Goal: Task Accomplishment & Management: Use online tool/utility

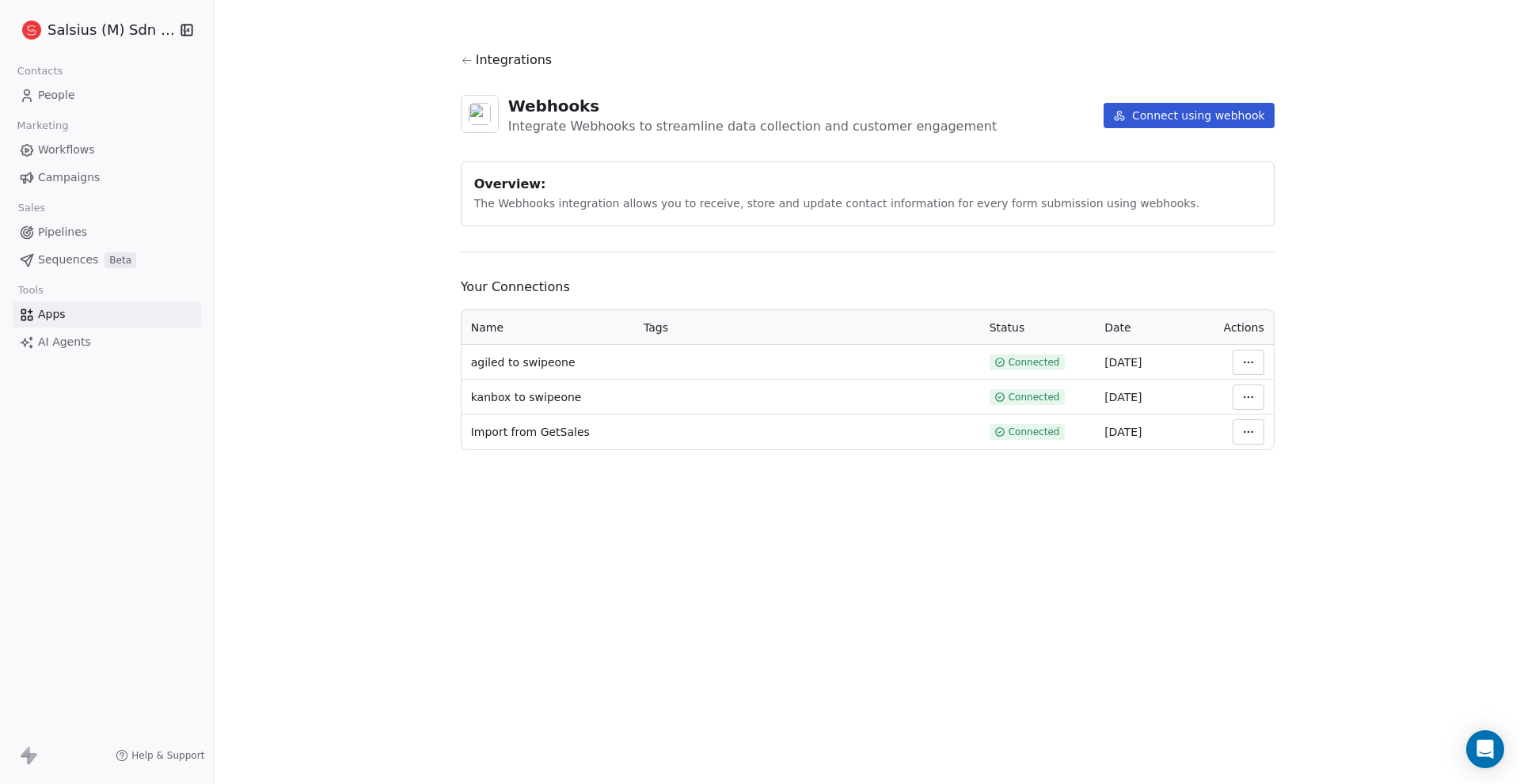
click at [92, 323] on link "Apps" at bounding box center [107, 314] width 189 height 26
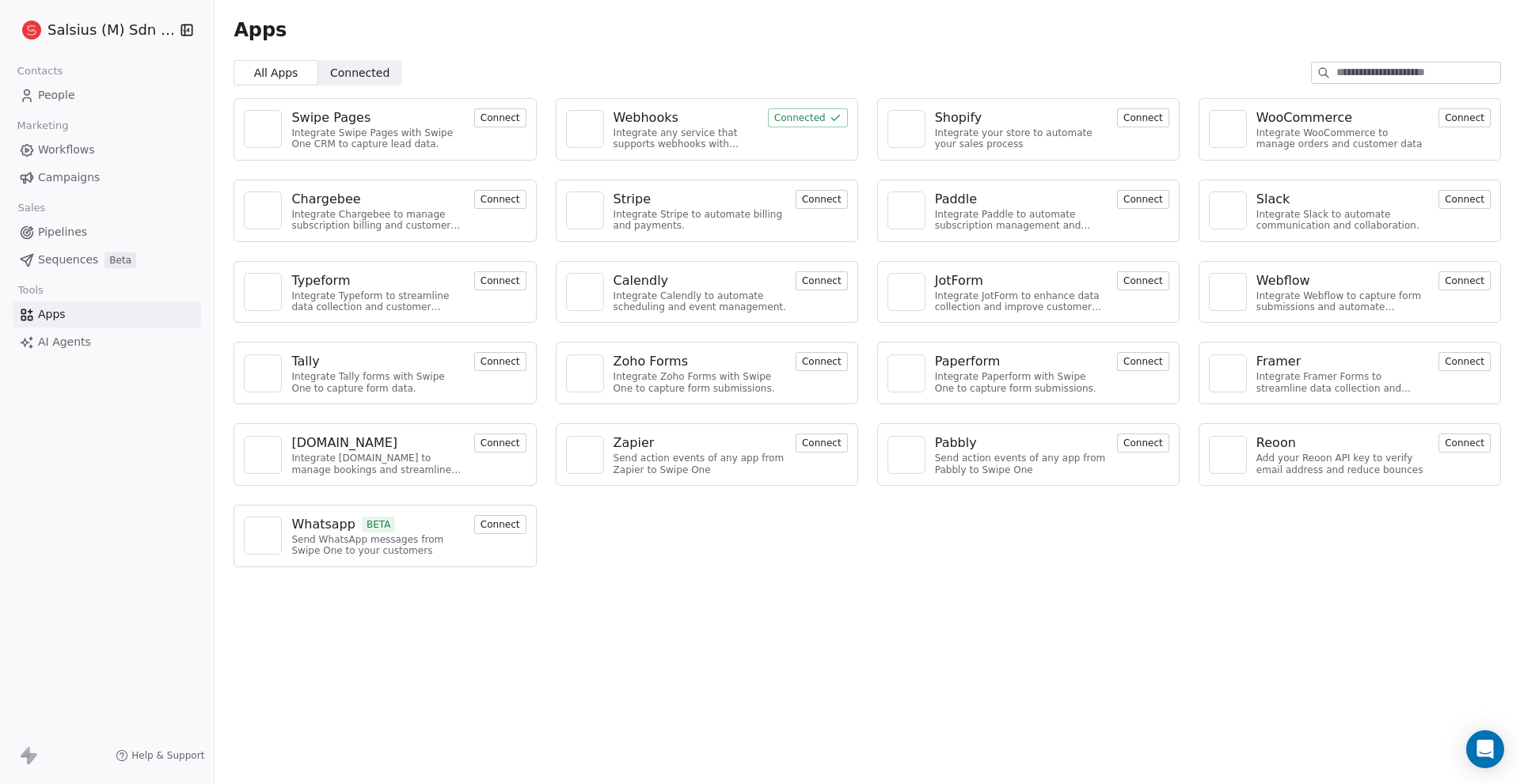
click at [1462, 452] on button "Connect" at bounding box center [1464, 443] width 52 height 19
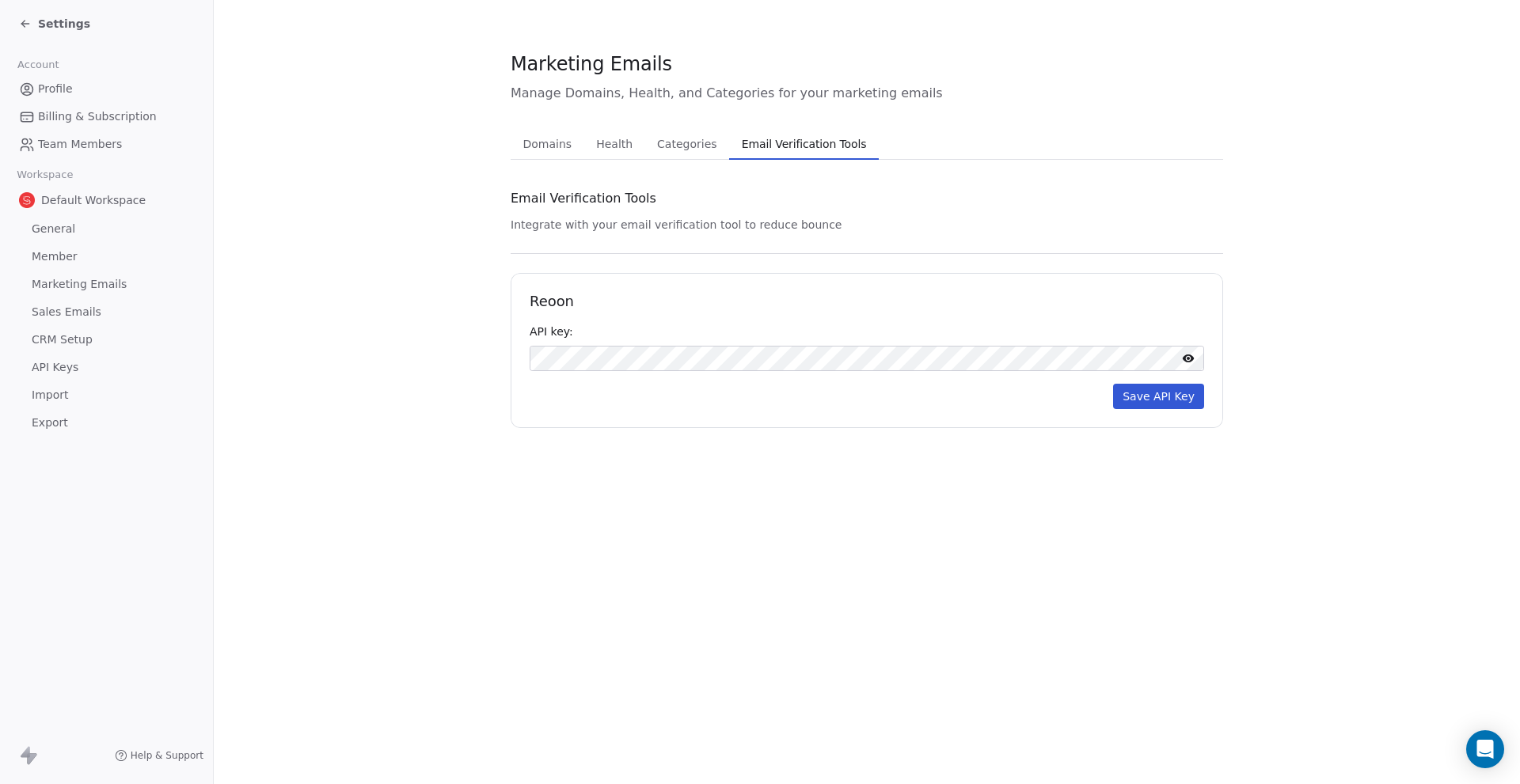
click at [1164, 398] on button "Save API Key" at bounding box center [1158, 396] width 91 height 25
click at [525, 142] on span "Domains" at bounding box center [547, 143] width 62 height 22
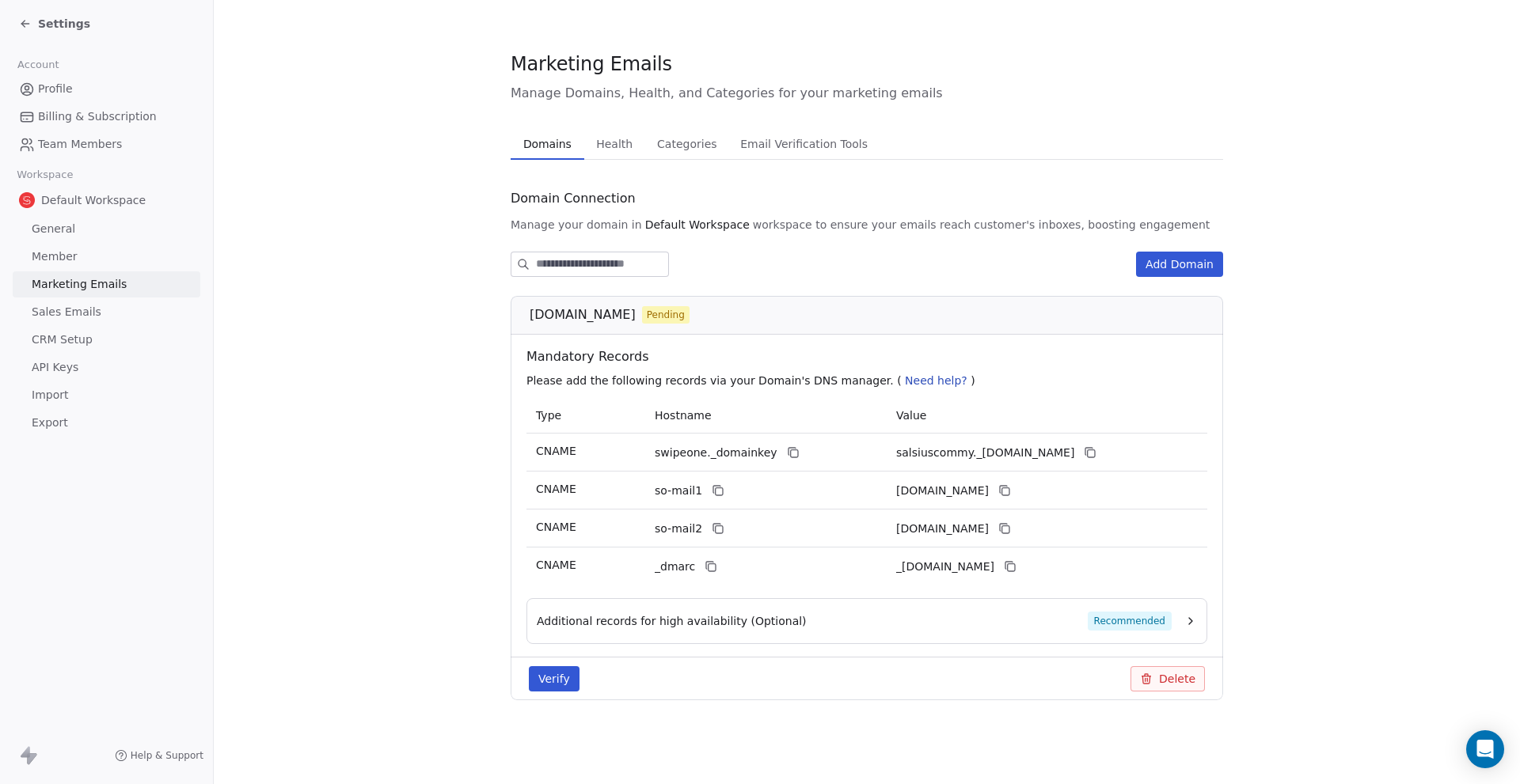
click at [35, 17] on div "Settings" at bounding box center [55, 23] width 71 height 15
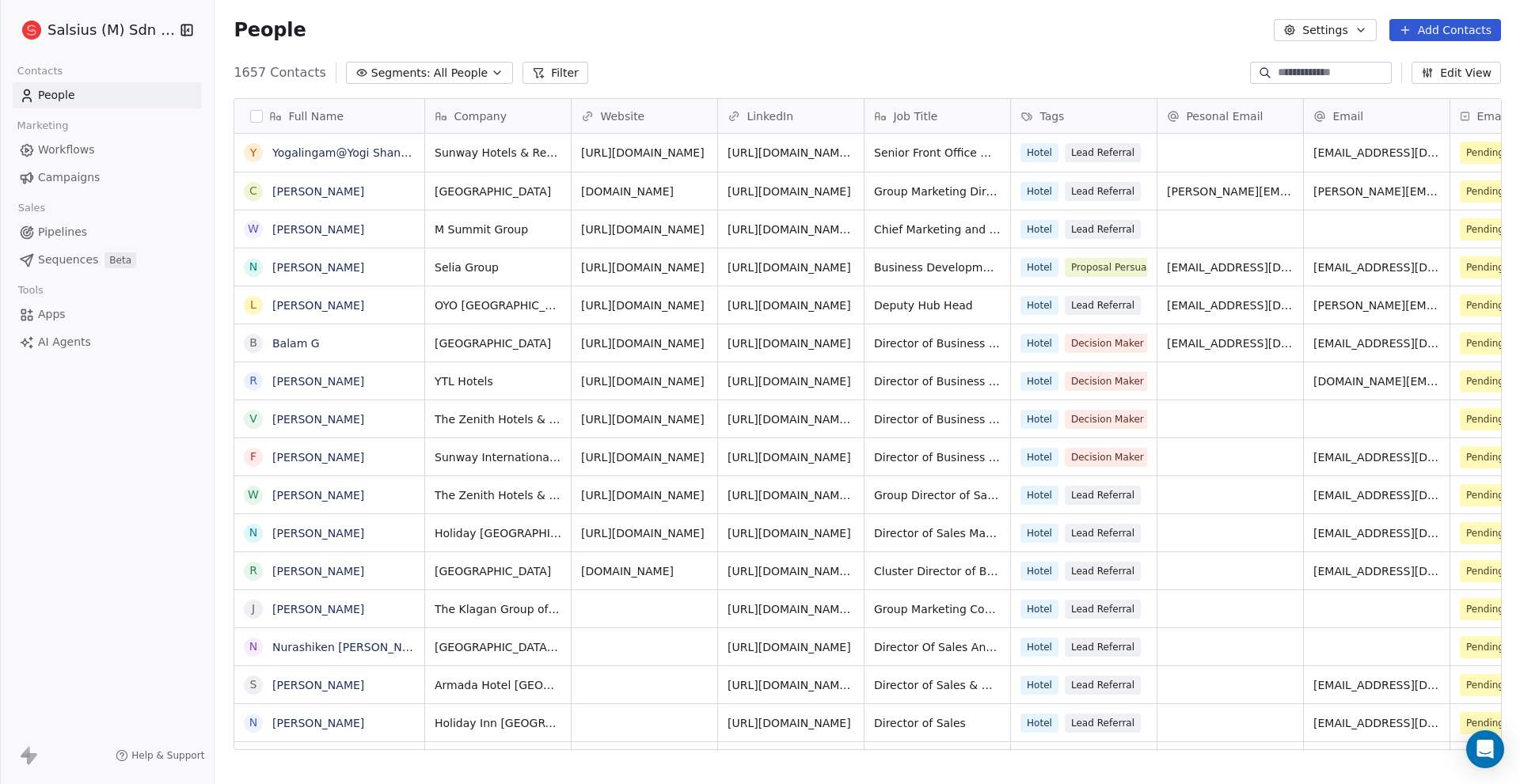
scroll to position [678, 1294]
click at [44, 311] on span "Apps" at bounding box center [51, 314] width 28 height 16
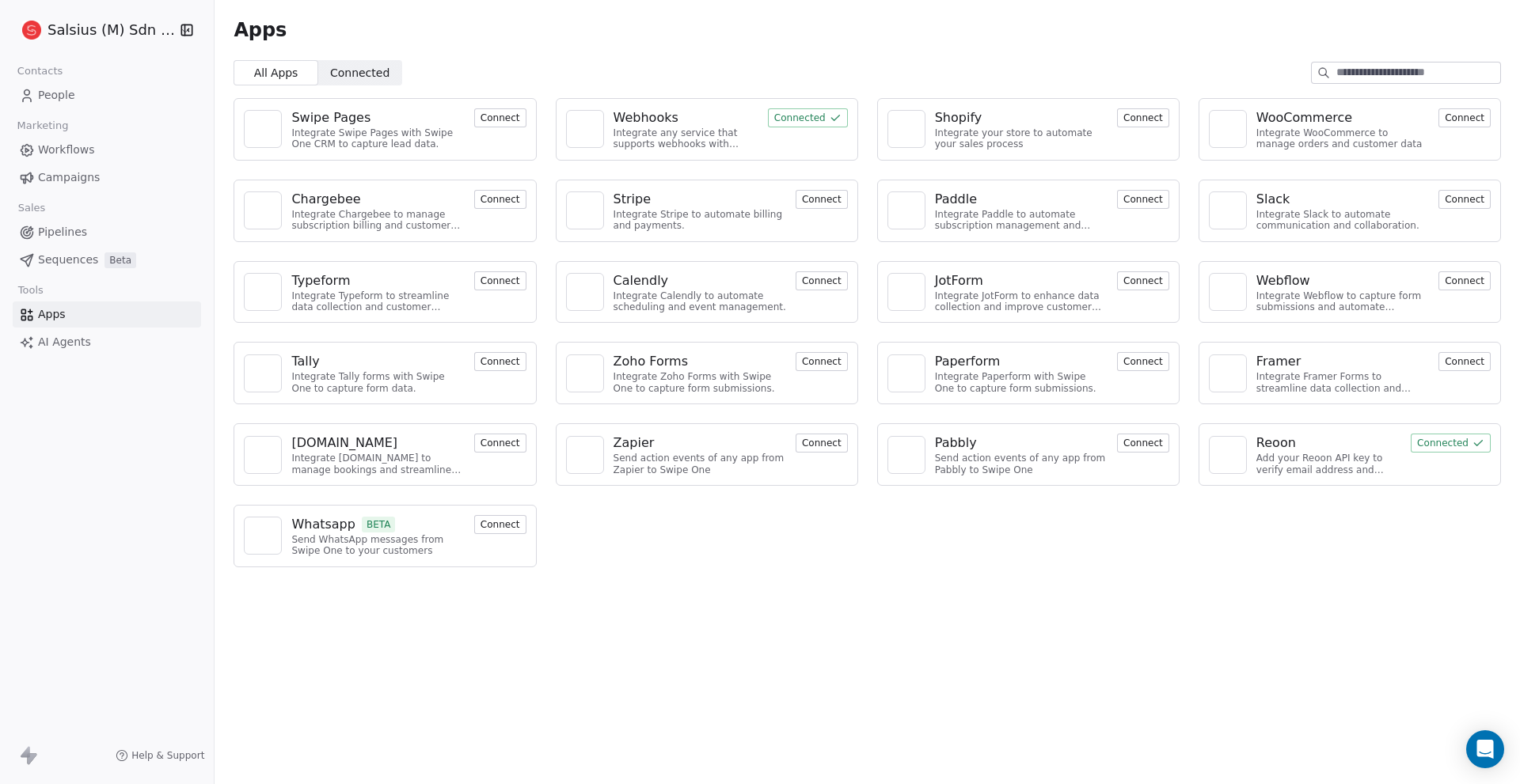
click at [1149, 440] on button "Connect" at bounding box center [1143, 443] width 52 height 19
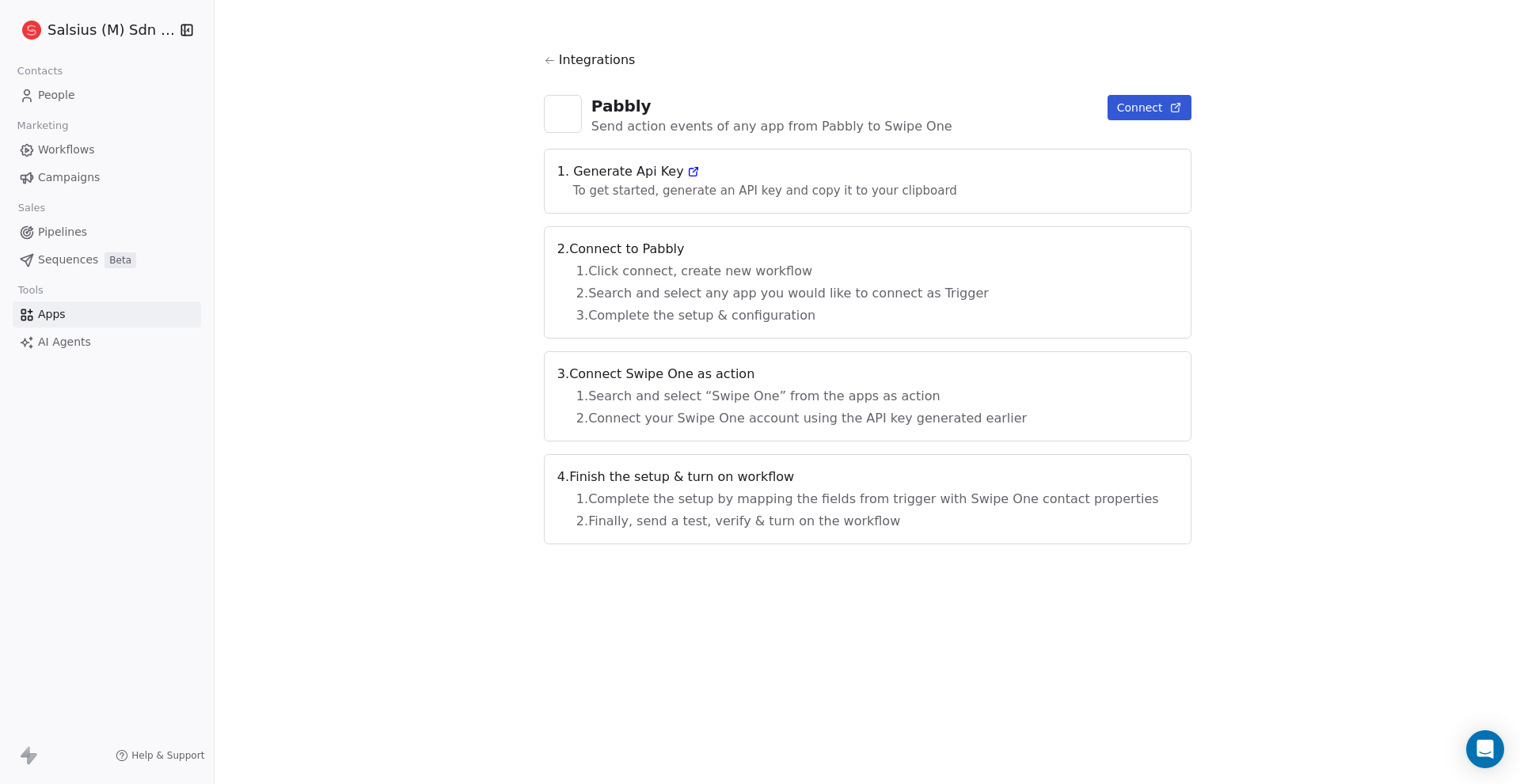
click at [81, 321] on link "Apps" at bounding box center [107, 314] width 189 height 26
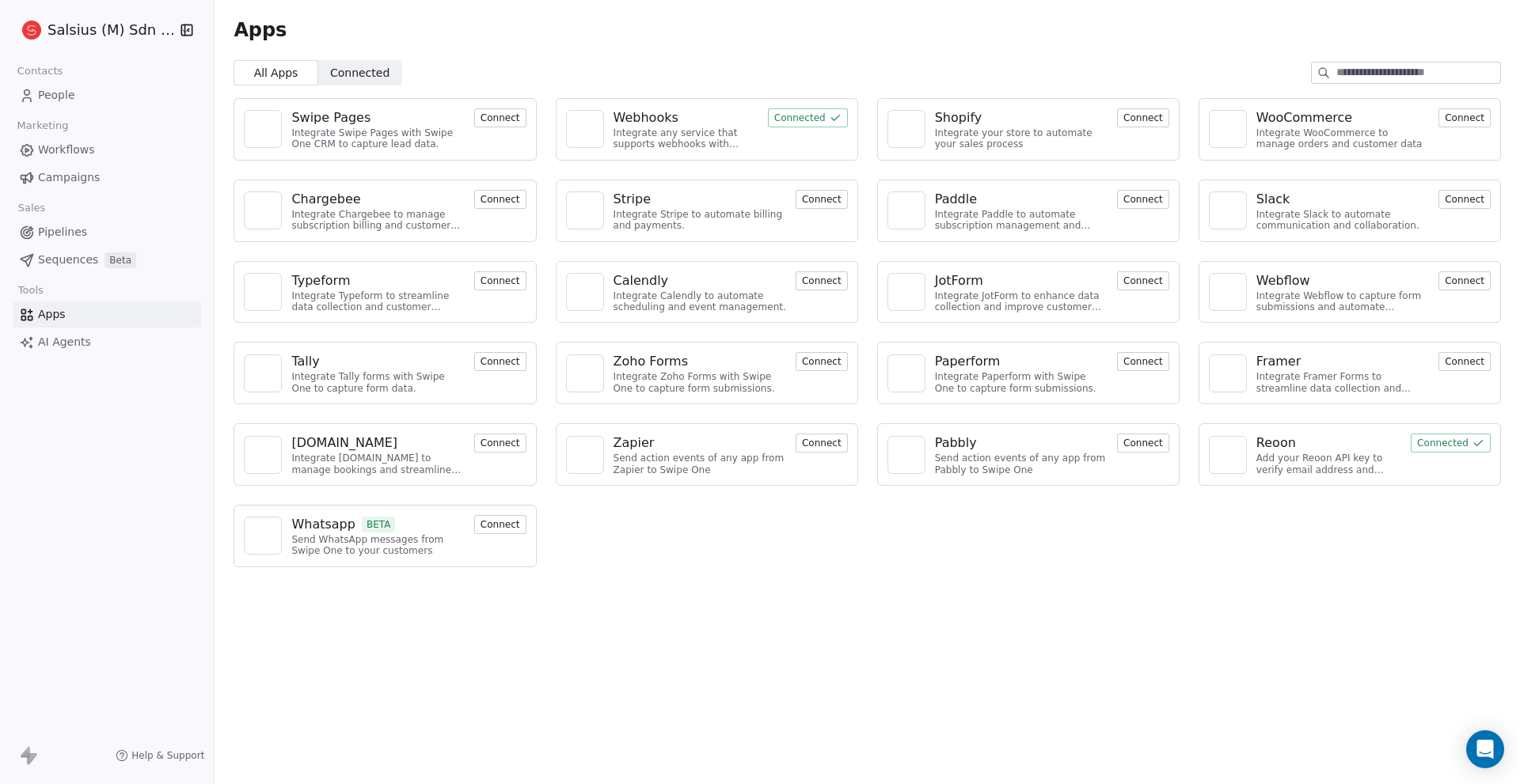
click at [811, 274] on button "Connect" at bounding box center [822, 281] width 52 height 19
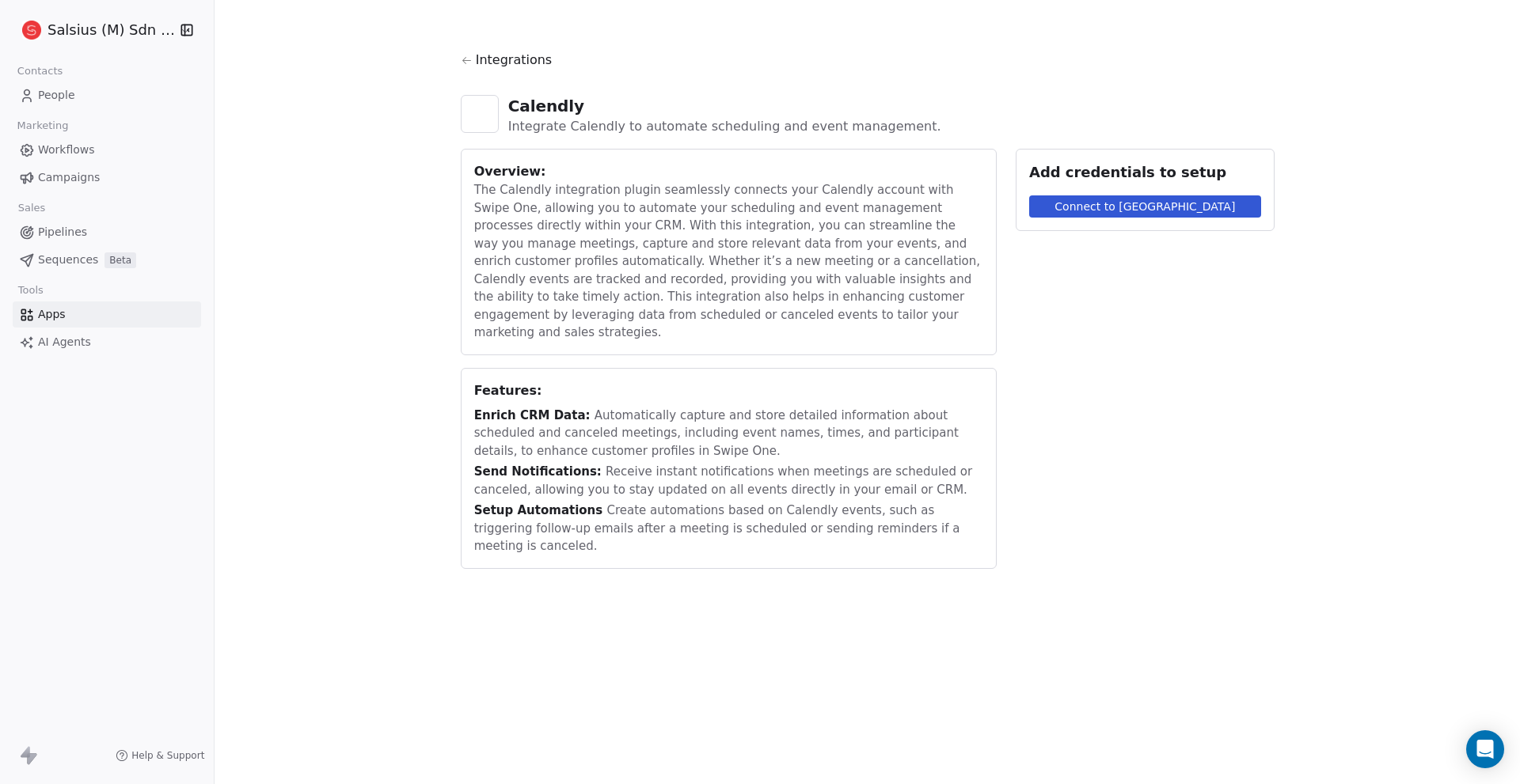
click at [1075, 208] on button "Connect to [GEOGRAPHIC_DATA]" at bounding box center [1144, 206] width 232 height 22
click at [545, 61] on span "Integrations" at bounding box center [514, 61] width 77 height 19
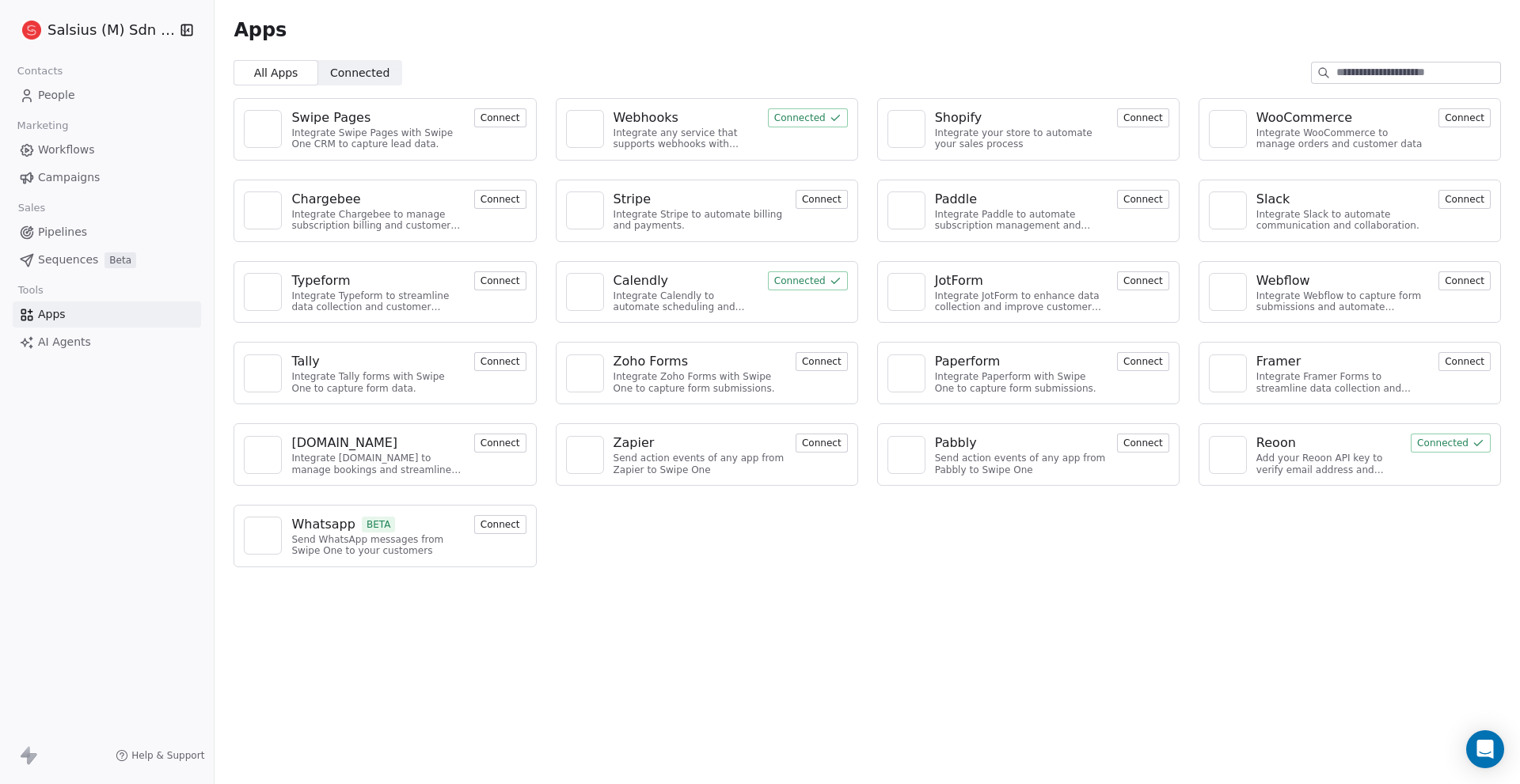
click at [87, 26] on html "Salsius (M) Sdn Bhd Contacts People Marketing Workflows Campaigns Sales Pipelin…" at bounding box center [760, 392] width 1520 height 784
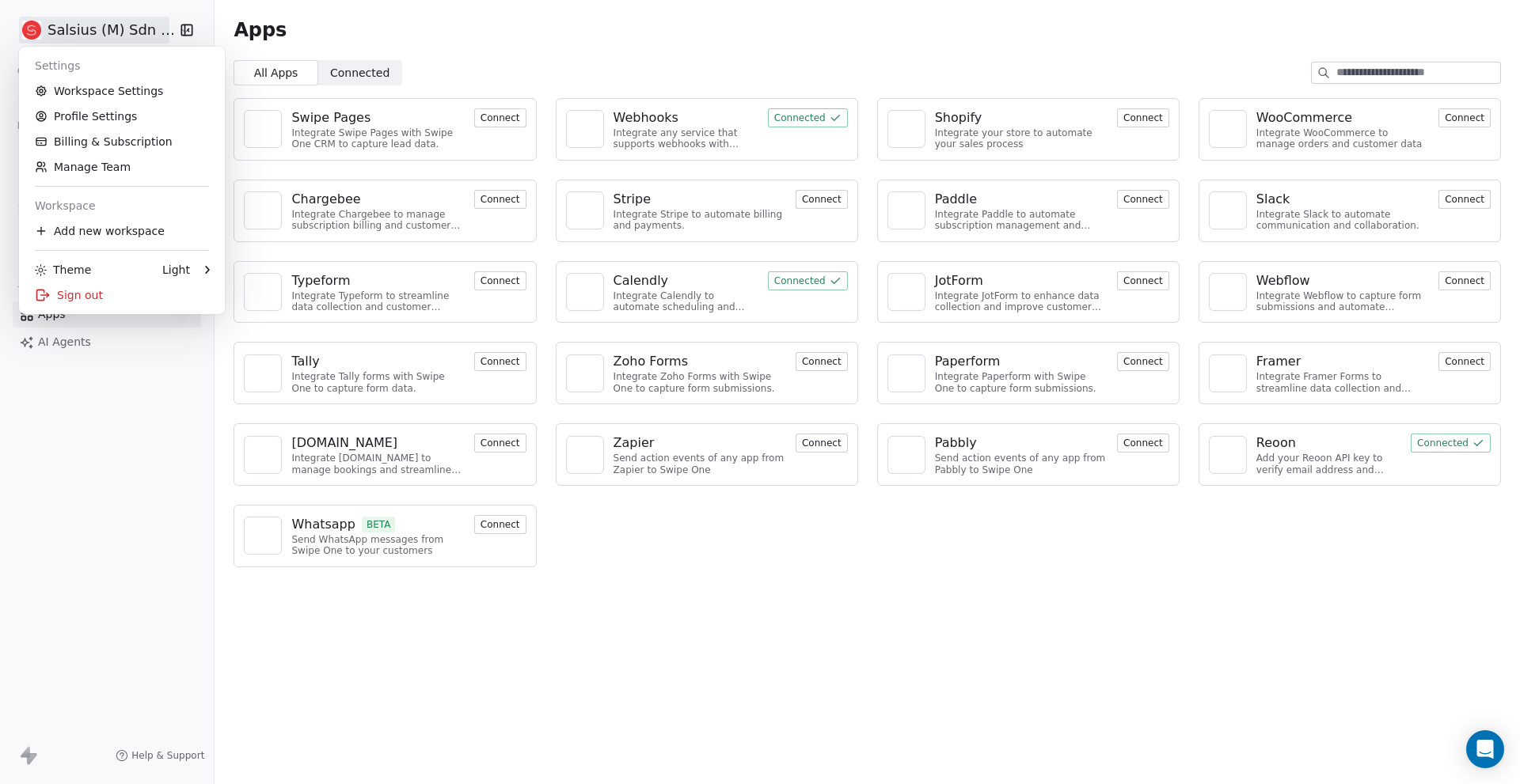
click at [87, 26] on html "Salsius (M) Sdn Bhd Contacts People Marketing Workflows Campaigns Sales Pipelin…" at bounding box center [760, 392] width 1520 height 784
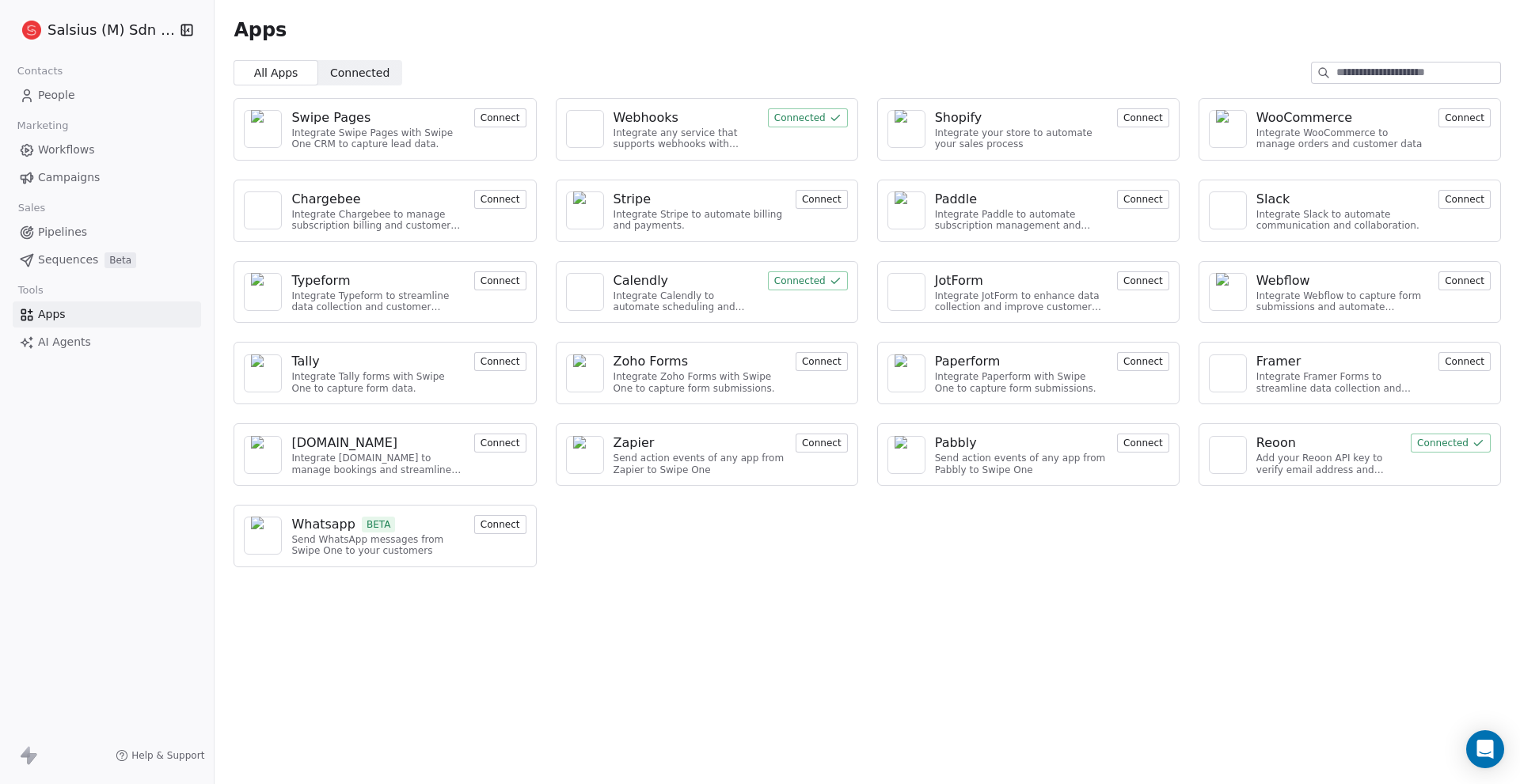
click at [75, 253] on span "Sequences" at bounding box center [67, 260] width 61 height 16
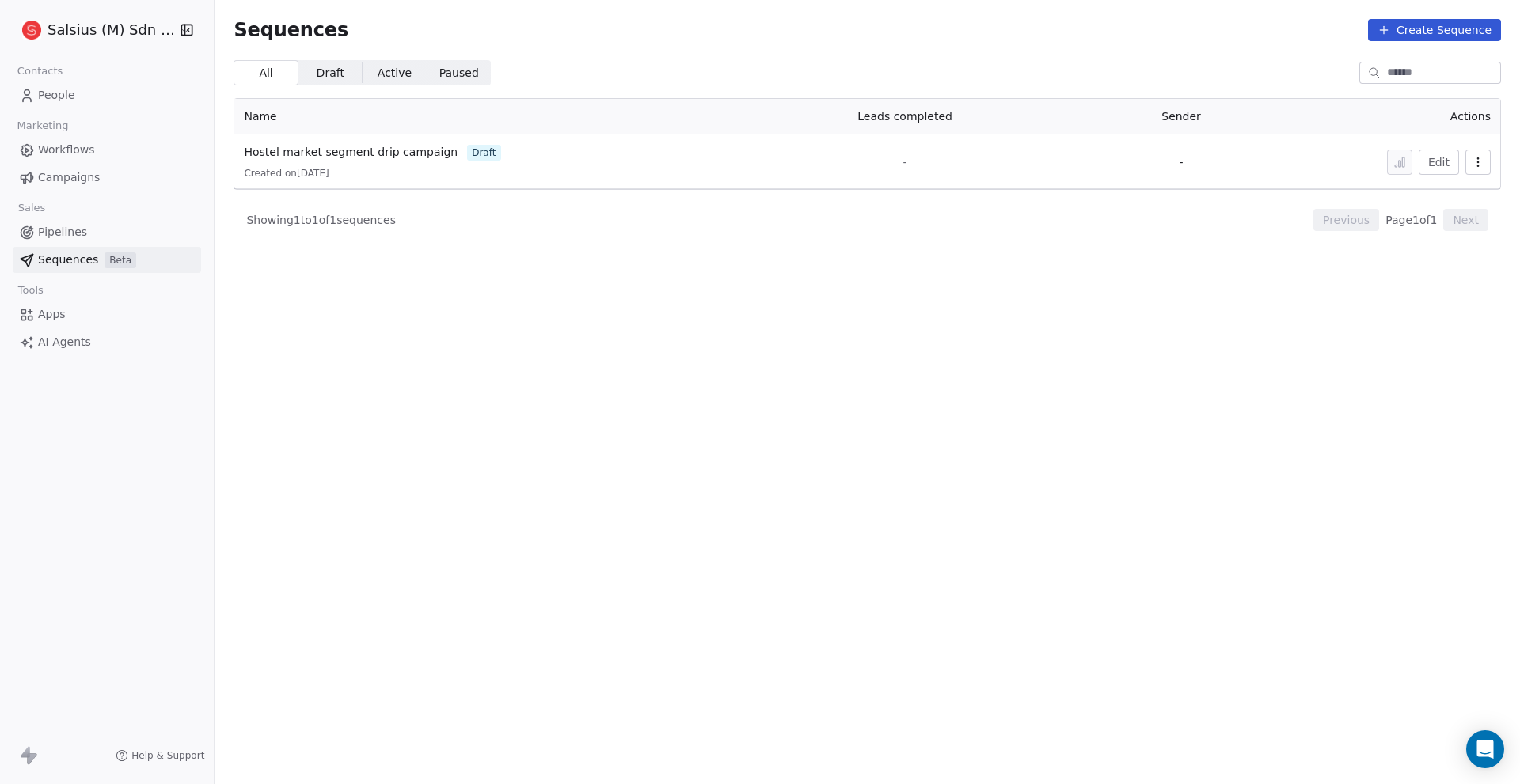
click at [75, 223] on link "Pipelines" at bounding box center [107, 232] width 189 height 26
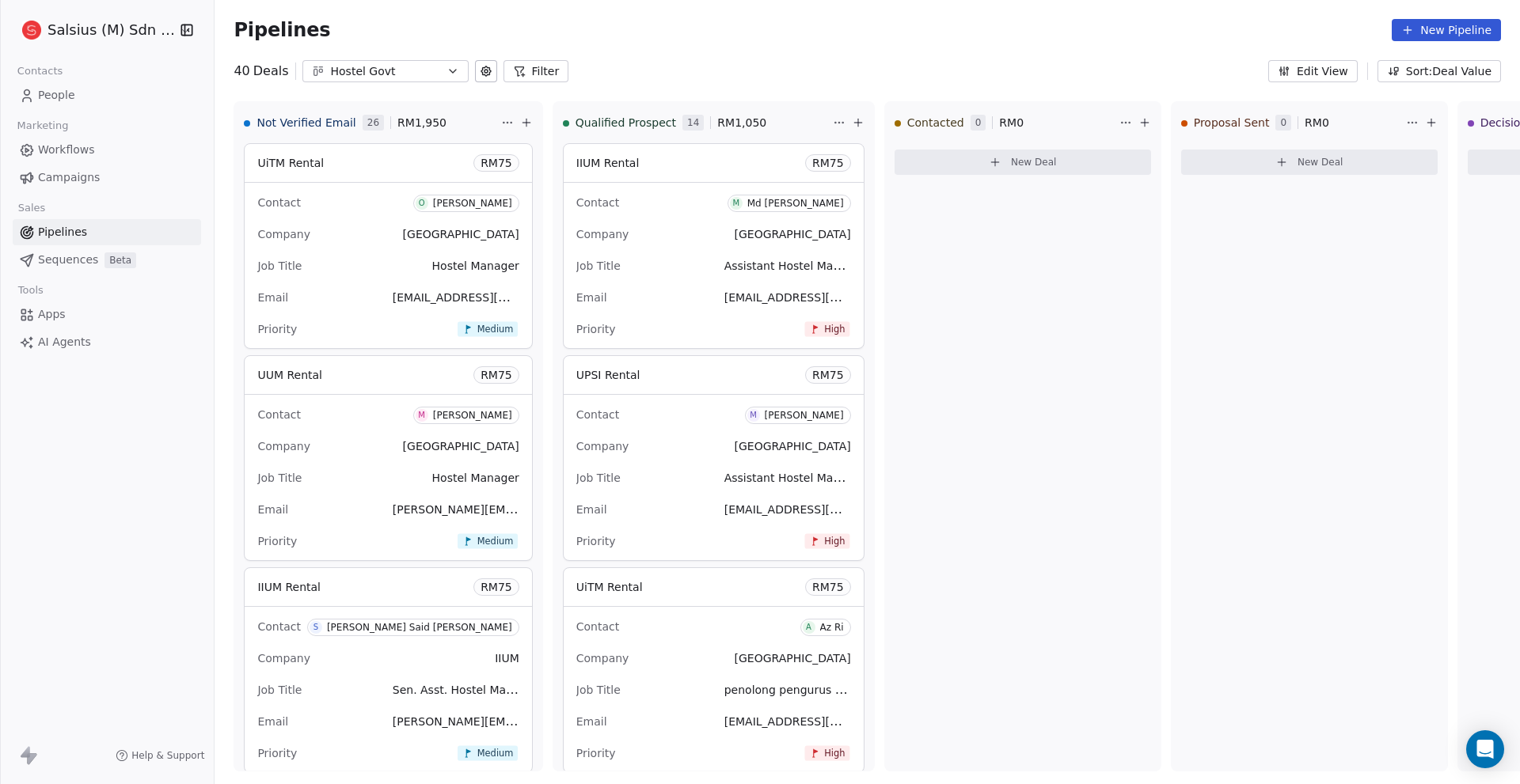
click at [83, 176] on span "Campaigns" at bounding box center [68, 177] width 62 height 16
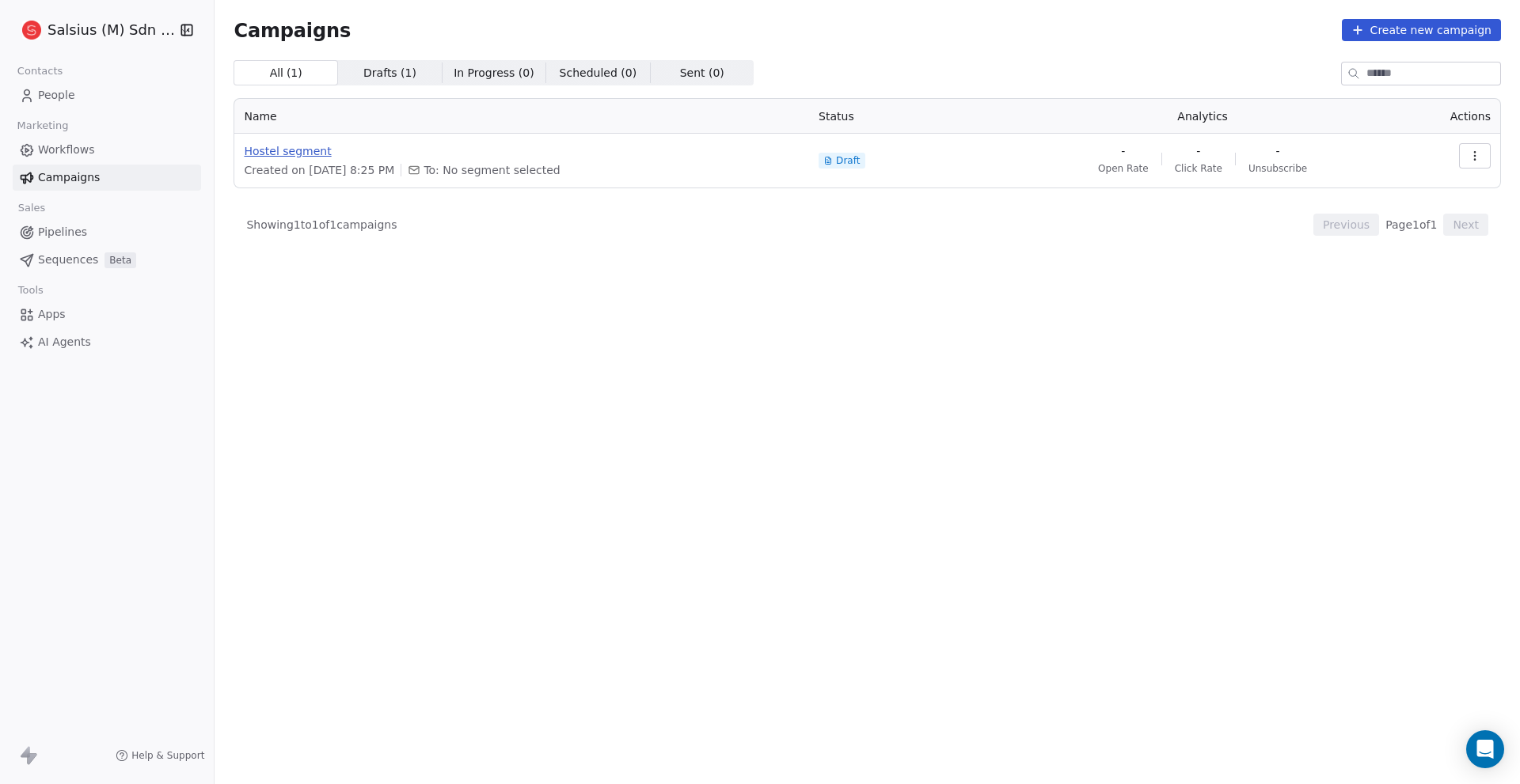
click at [321, 155] on span "Hostel segment" at bounding box center [521, 151] width 556 height 15
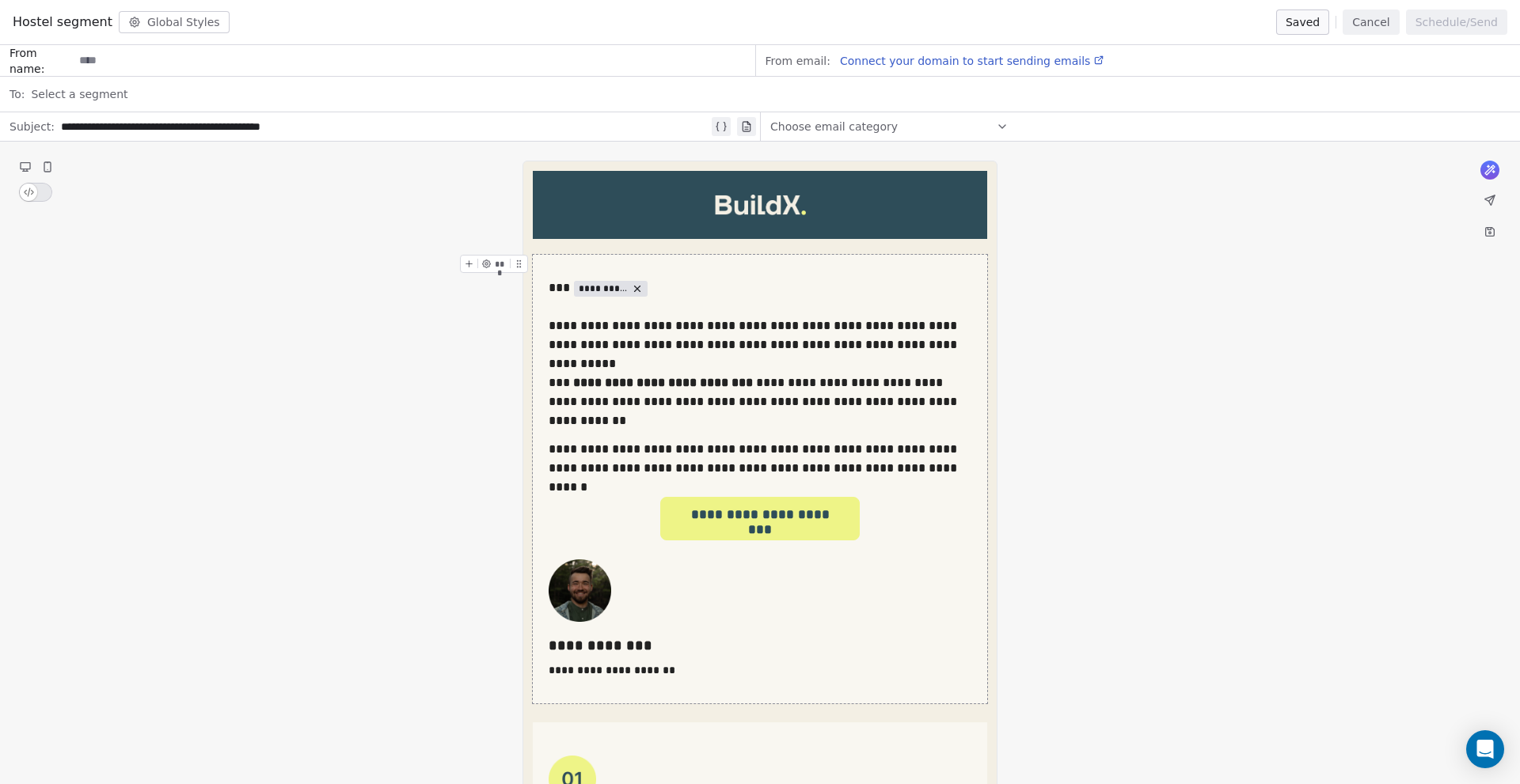
click at [1384, 27] on button "Cancel" at bounding box center [1370, 22] width 56 height 25
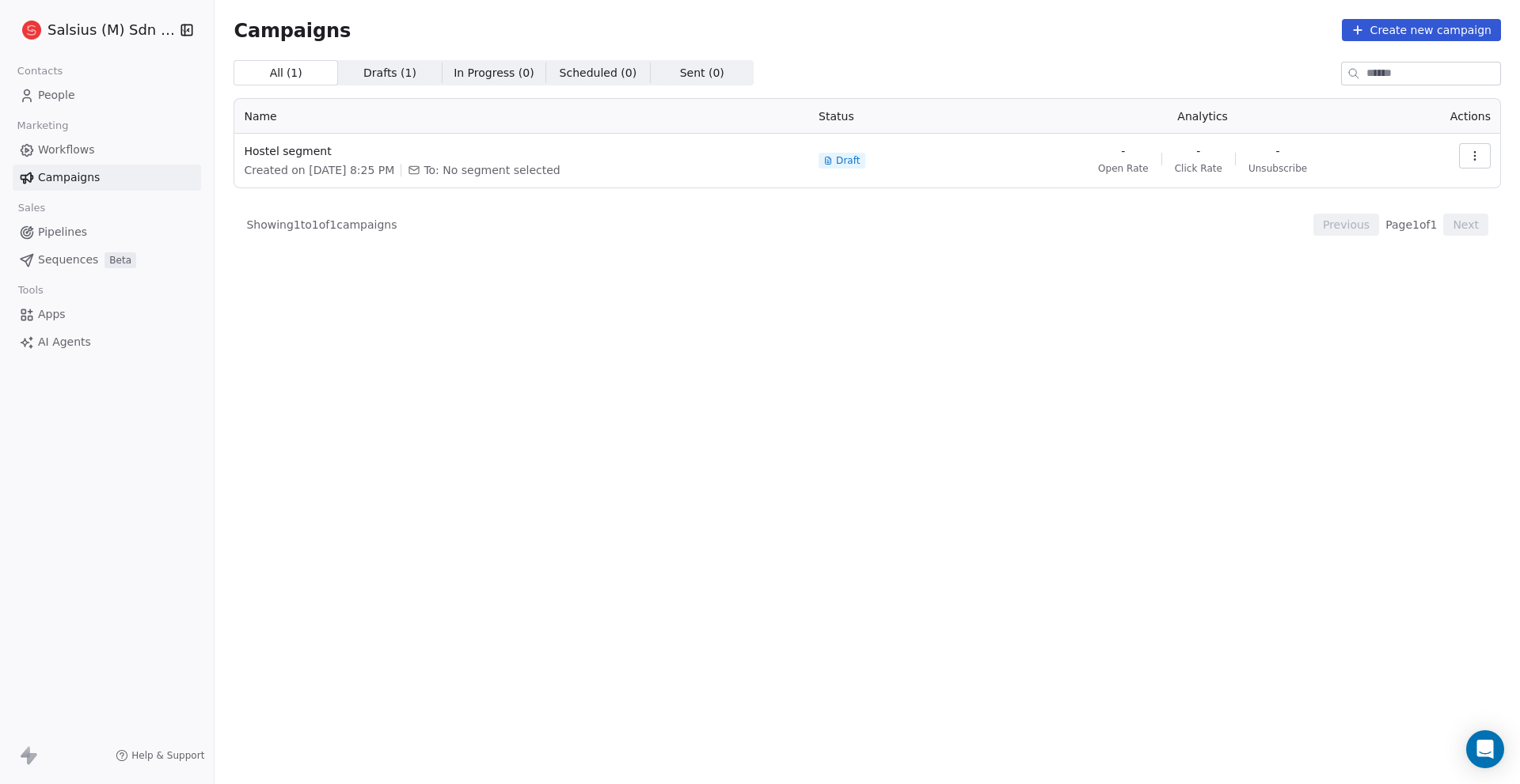
click at [65, 310] on link "Apps" at bounding box center [107, 314] width 189 height 26
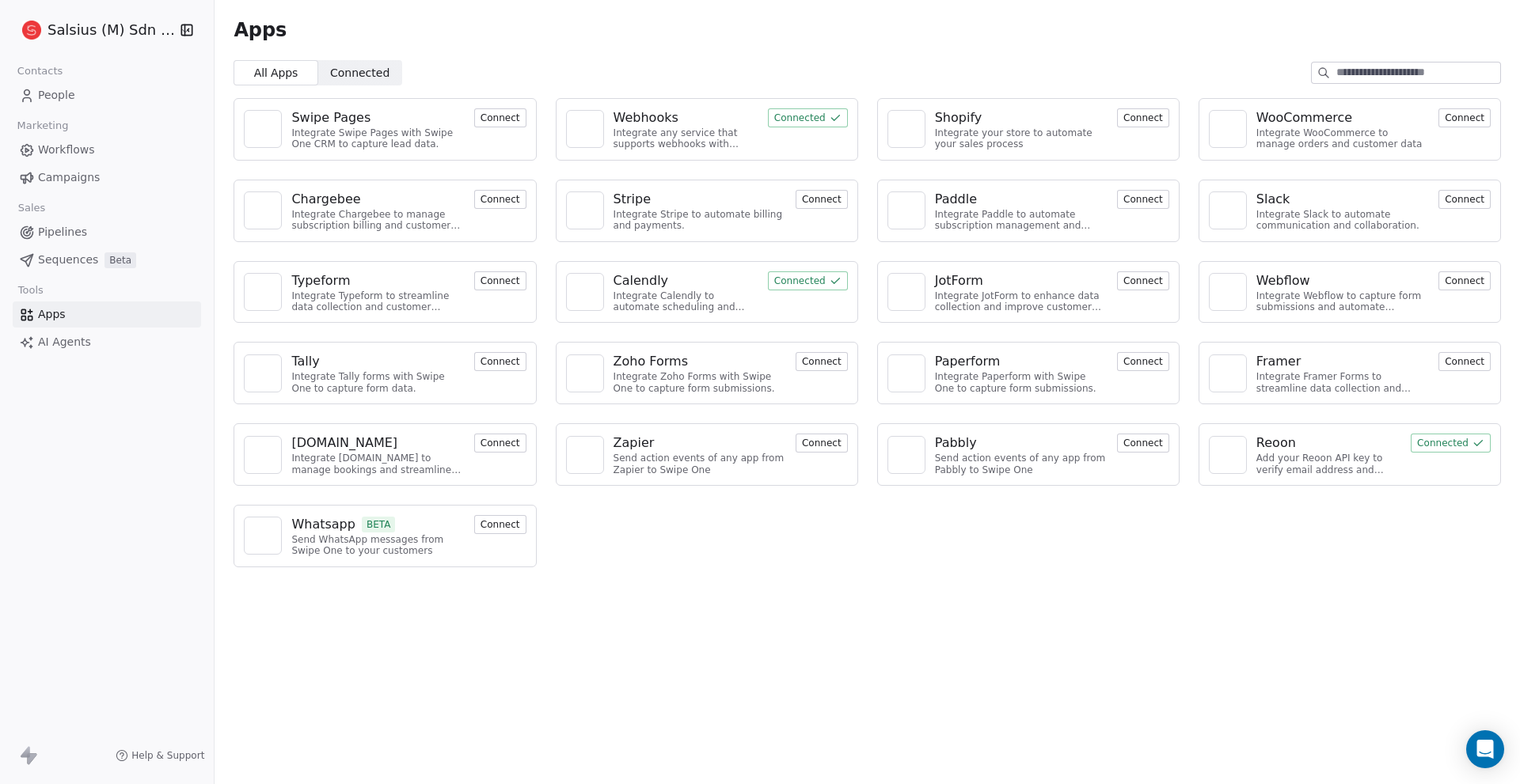
click at [1157, 284] on button "Connect" at bounding box center [1143, 281] width 52 height 19
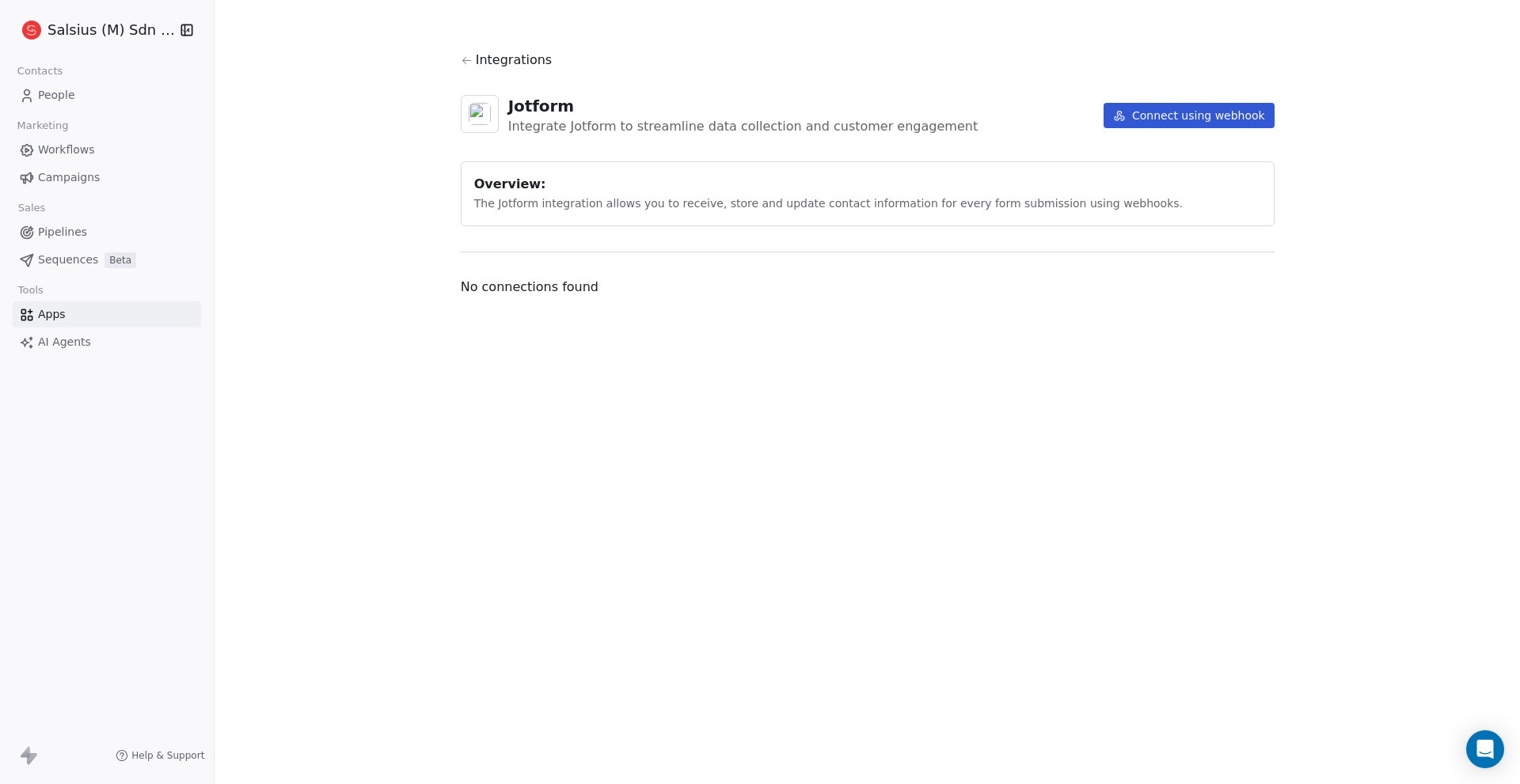
click at [1183, 117] on button "Connect using webhook" at bounding box center [1189, 115] width 171 height 25
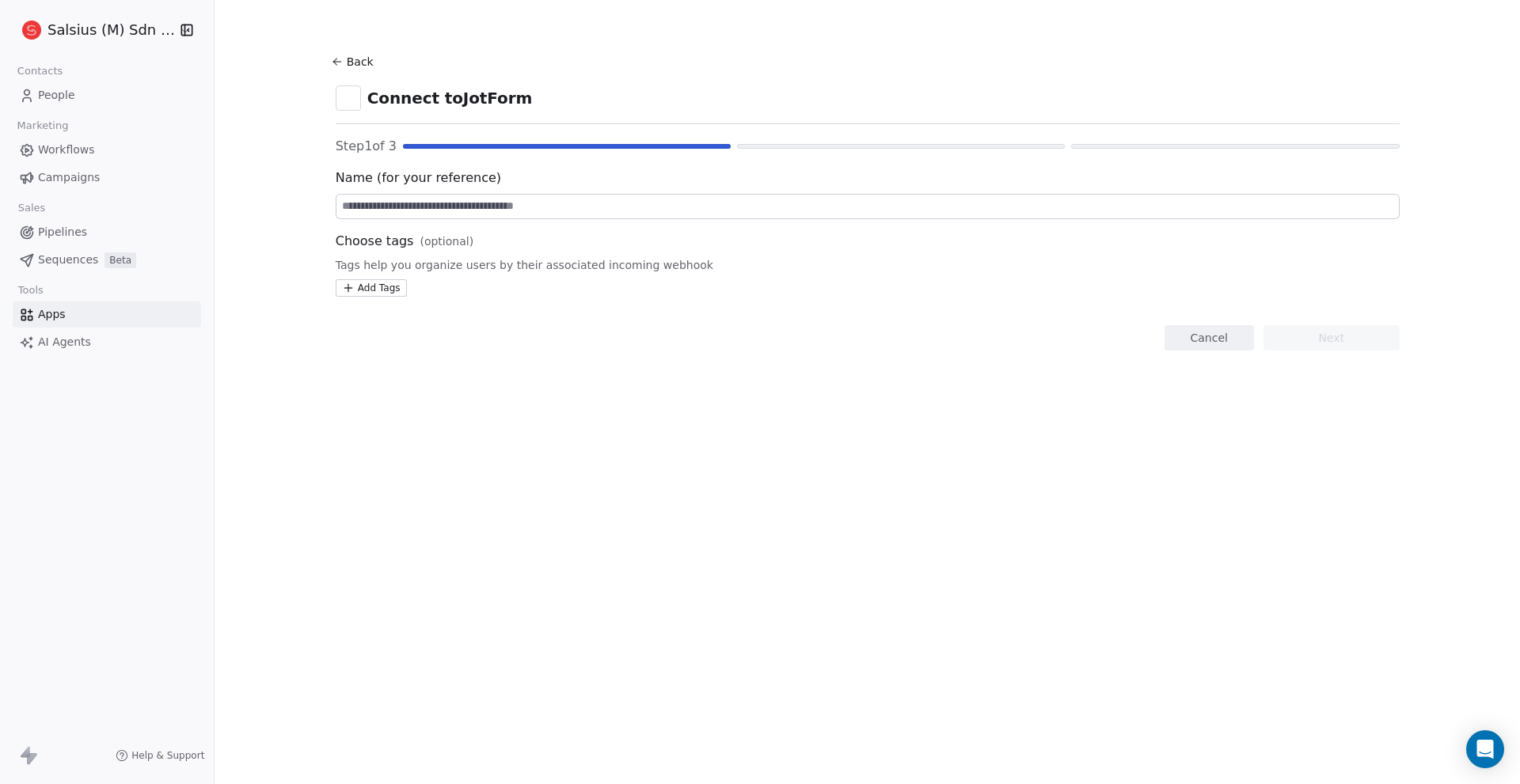
click at [844, 208] on input at bounding box center [868, 206] width 1062 height 24
type input "*"
type input "*********"
click at [1346, 334] on button "Next" at bounding box center [1331, 338] width 137 height 25
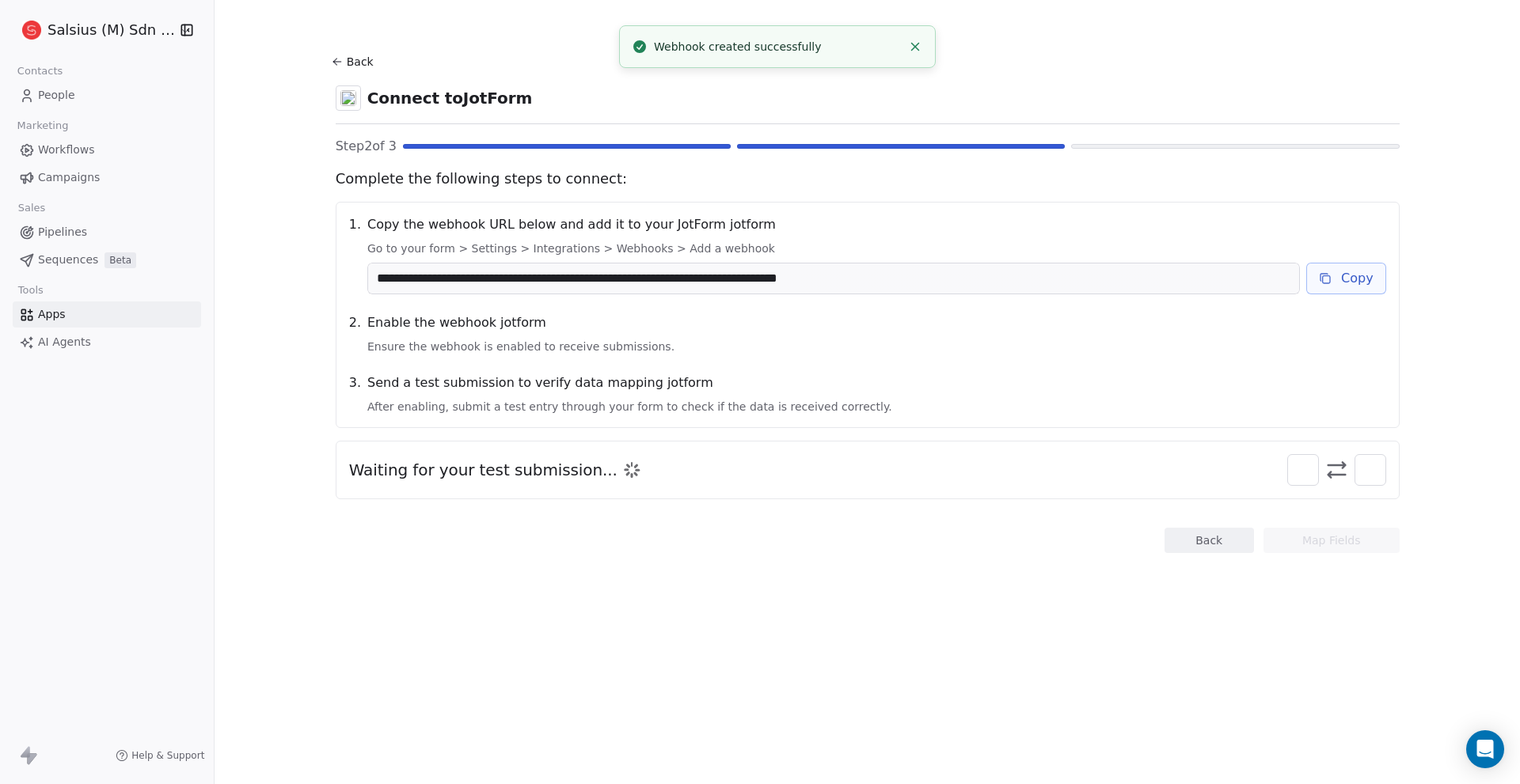
click at [1357, 306] on div "**********" at bounding box center [868, 315] width 1064 height 226
click at [1348, 274] on button "Copy" at bounding box center [1345, 278] width 80 height 32
click at [1335, 270] on button "Copy" at bounding box center [1345, 278] width 80 height 32
